Goal: Obtain resource: Obtain resource

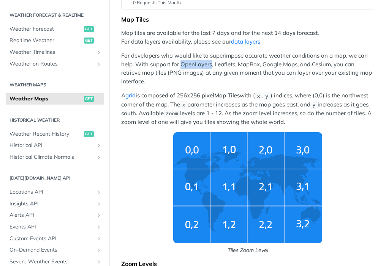
scroll to position [143, 0]
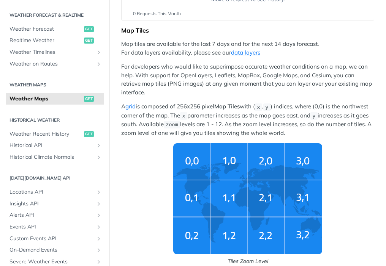
click at [338, 43] on p "Map tiles are available for the last 7 days and for the next 14 days forecast. …" at bounding box center [247, 48] width 253 height 17
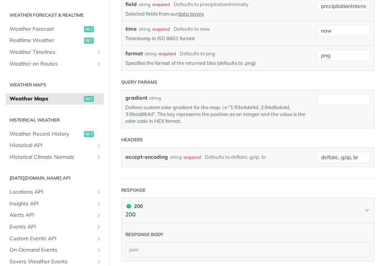
scroll to position [947, 0]
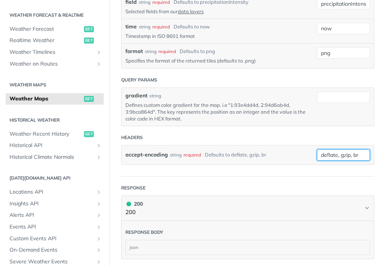
click at [354, 150] on input "deflate, gzip, br" at bounding box center [342, 155] width 53 height 11
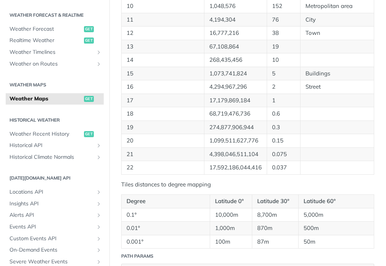
scroll to position [598, 0]
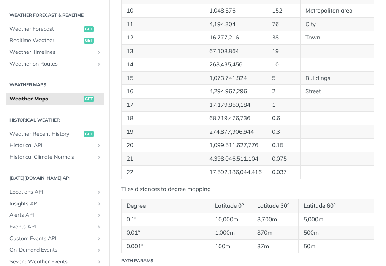
drag, startPoint x: 379, startPoint y: 102, endPoint x: 381, endPoint y: 82, distance: 20.9
click at [381, 79] on div "Jump to Content Reference Recipes FAQs Help Center Blog API Status Recipes Refe…" at bounding box center [193, 133] width 386 height 266
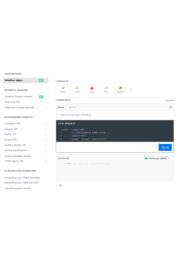
scroll to position [1214, 0]
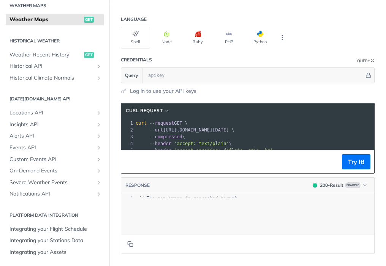
click at [234, 128] on span "--url [URL][DOMAIN_NAME][DATE] \" at bounding box center [184, 130] width 99 height 5
copy span "precipitationIntensity"
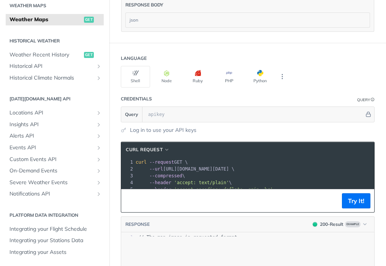
scroll to position [1173, 0]
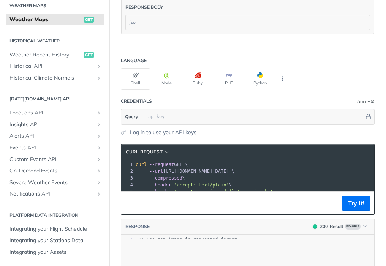
copy span "precipitationIntensity"
